Goal: Task Accomplishment & Management: Use online tool/utility

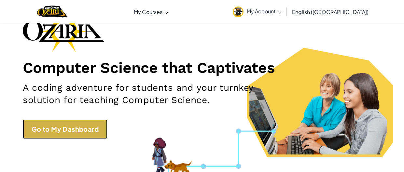
click at [93, 135] on link "Go to My Dashboard" at bounding box center [65, 129] width 85 height 20
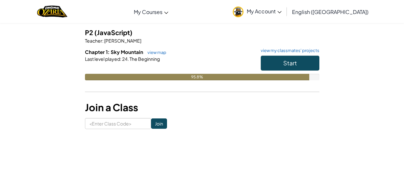
scroll to position [54, 0]
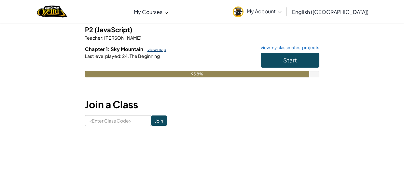
click at [149, 49] on link "view map" at bounding box center [155, 49] width 22 height 5
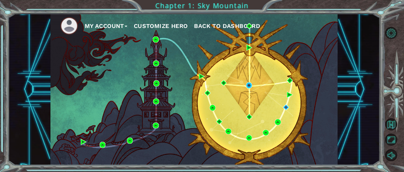
click at [275, 76] on div "My Account Customize Hero Back to Dashboard" at bounding box center [193, 89] width 287 height 151
click at [248, 46] on img at bounding box center [249, 48] width 6 height 6
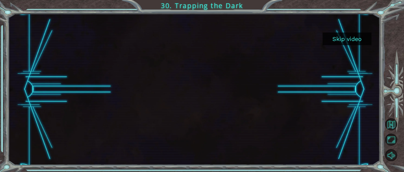
click at [342, 42] on button "Skip video" at bounding box center [347, 39] width 49 height 13
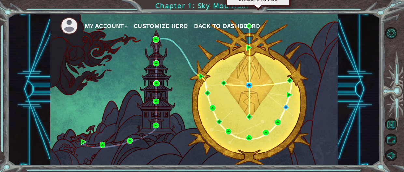
click at [250, 86] on img at bounding box center [249, 85] width 6 height 6
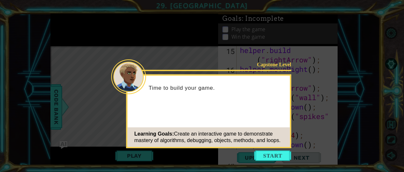
scroll to position [245, 0]
click at [271, 157] on button "Start" at bounding box center [272, 156] width 37 height 10
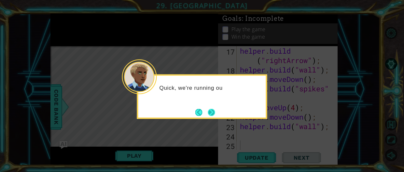
click at [210, 113] on button "Next" at bounding box center [211, 112] width 7 height 7
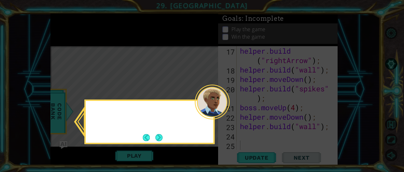
click at [210, 113] on div at bounding box center [212, 102] width 35 height 35
click at [155, 136] on button "Next" at bounding box center [158, 137] width 7 height 7
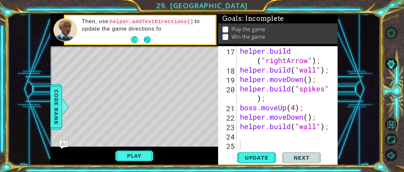
click at [151, 42] on button "Next" at bounding box center [147, 39] width 7 height 7
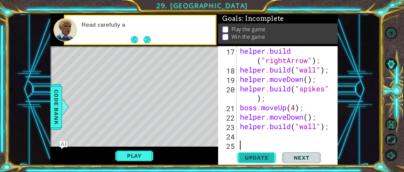
click at [260, 159] on span "Update" at bounding box center [256, 158] width 37 height 7
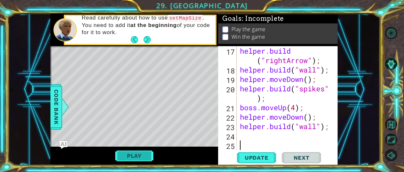
click at [119, 155] on button "Play" at bounding box center [134, 156] width 38 height 12
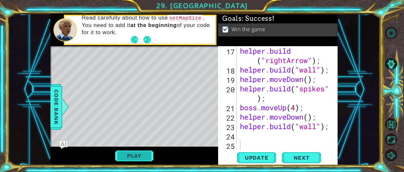
click at [119, 155] on button "Play" at bounding box center [134, 156] width 38 height 12
click at [119, 155] on div "helper methods moveLeft(steps) moveRight(steps) moveUp(steps) moveDown(steps) b…" at bounding box center [193, 89] width 287 height 151
click at [143, 152] on button "Play" at bounding box center [134, 156] width 38 height 12
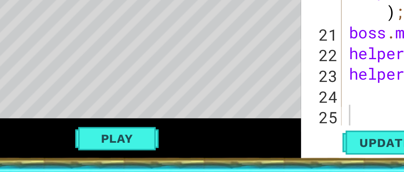
scroll to position [0, 0]
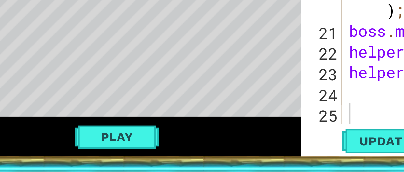
click at [202, 125] on div "Level Map" at bounding box center [200, 142] width 301 height 192
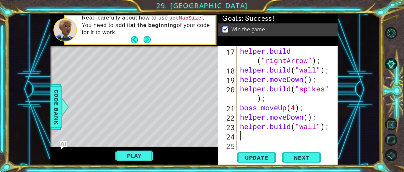
click at [243, 136] on div "helper . build ( "rightArrow" ) ; helper . build ( "wall" ) ; helper . moveDown…" at bounding box center [289, 112] width 101 height 132
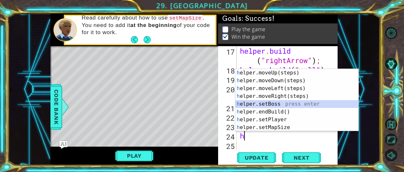
click at [262, 103] on div "h elper.moveUp(steps) press enter h elper.moveDown(steps) press enter h elper.m…" at bounding box center [296, 108] width 123 height 78
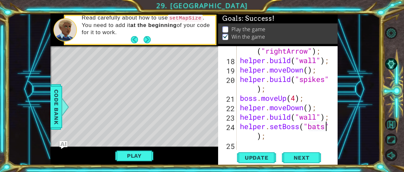
click at [325, 127] on div "helper . build ( "rightArrow" ) ; helper . build ( "wall" ) ; helper . moveDown…" at bounding box center [289, 103] width 101 height 132
click at [244, 158] on span "Update" at bounding box center [256, 158] width 37 height 7
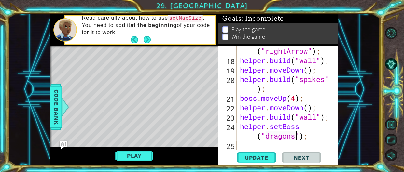
scroll to position [0, 5]
click at [270, 160] on span "Update" at bounding box center [256, 158] width 37 height 7
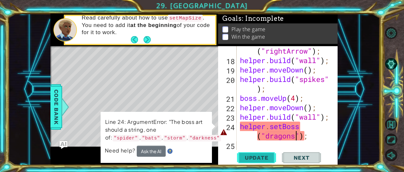
type textarea "helper.setBoss("dragon");"
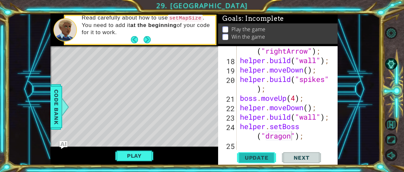
click at [268, 161] on button "Update" at bounding box center [256, 158] width 39 height 12
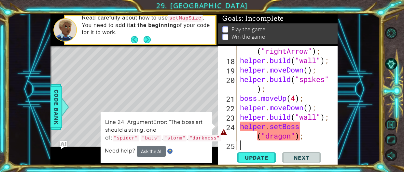
drag, startPoint x: 309, startPoint y: 141, endPoint x: 193, endPoint y: 144, distance: 116.5
click at [193, 144] on div "1 ההההההההההההההההההההההההההההההההההההההההההההההההההההההההההההההההההההההההההההה…" at bounding box center [193, 89] width 287 height 151
click at [240, 136] on div "helper . build ( "rightArrow" ) ; helper . build ( "wall" ) ; helper . moveDown…" at bounding box center [289, 103] width 101 height 132
drag, startPoint x: 240, startPoint y: 136, endPoint x: 308, endPoint y: 140, distance: 67.8
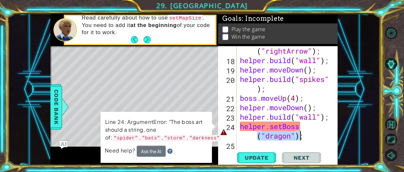
click at [308, 140] on div "helper . build ( "rightArrow" ) ; helper . build ( "wall" ) ; helper . moveDown…" at bounding box center [289, 103] width 101 height 132
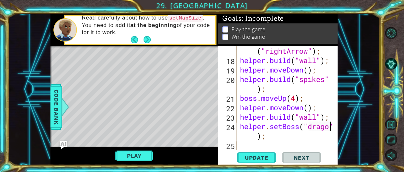
scroll to position [0, 4]
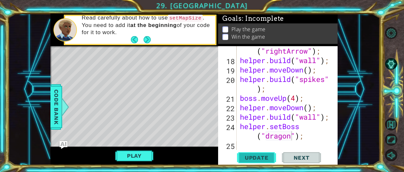
click at [261, 163] on button "Update" at bounding box center [256, 158] width 39 height 12
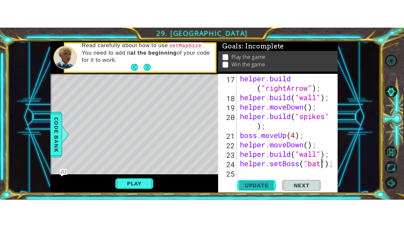
scroll to position [255, 0]
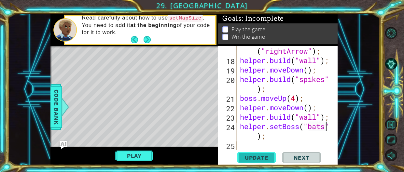
type textarea "helper.setBoss("bats");"
click at [252, 161] on span "Update" at bounding box center [256, 158] width 37 height 7
click at [147, 157] on button "Play" at bounding box center [134, 156] width 38 height 12
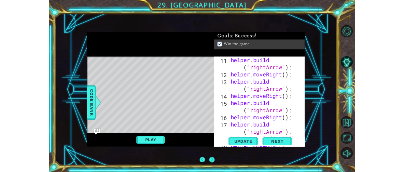
scroll to position [160, 0]
